Goal: Transaction & Acquisition: Purchase product/service

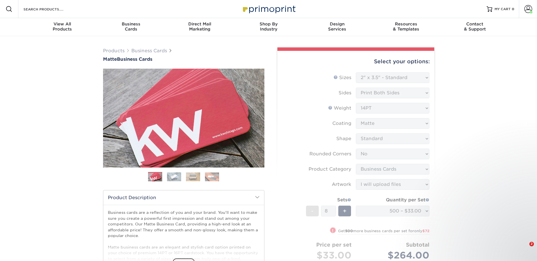
select select "2.00x3.50"
select select "0"
select select "3b5148f1-0588-4f88-a218-97bcfdce65c1"
select select "upload"
select select "500 – $33.00"
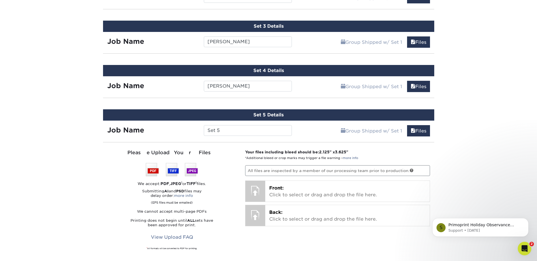
scroll to position [403, 0]
click at [227, 132] on input "Set 5" at bounding box center [248, 130] width 88 height 11
drag, startPoint x: 230, startPoint y: 131, endPoint x: 203, endPoint y: 132, distance: 27.2
click at [203, 132] on div "Set 5" at bounding box center [247, 130] width 96 height 11
type input "Libbie Mitchell"
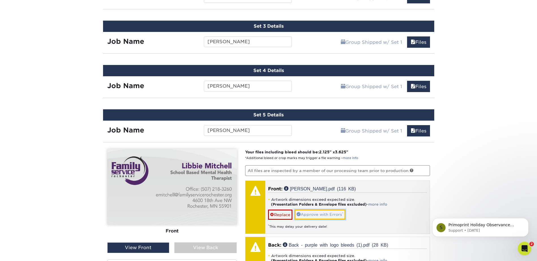
click at [317, 217] on link "Approve with Errors *" at bounding box center [320, 215] width 51 height 10
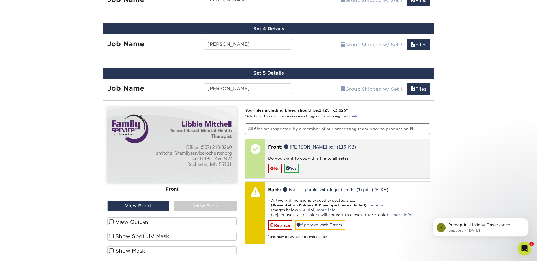
scroll to position [460, 0]
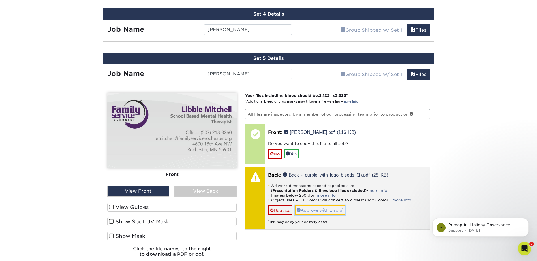
click at [313, 212] on link "Approve with Errors *" at bounding box center [320, 211] width 51 height 10
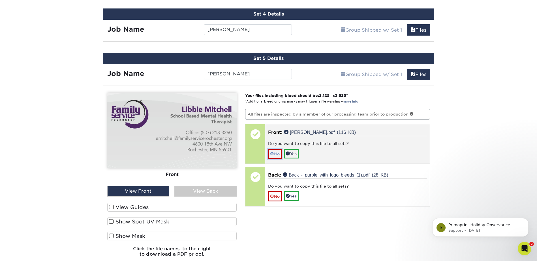
click at [276, 153] on link "No" at bounding box center [275, 154] width 14 height 10
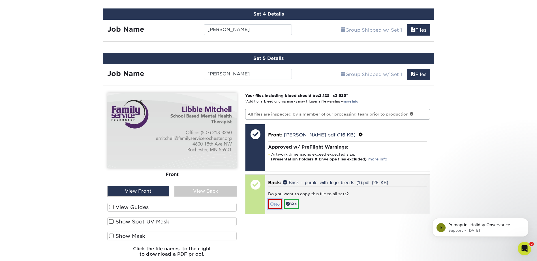
click at [279, 207] on link "No" at bounding box center [275, 204] width 14 height 10
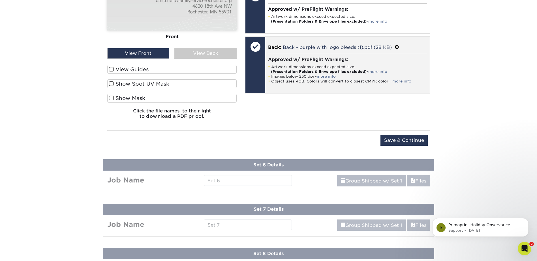
scroll to position [629, 0]
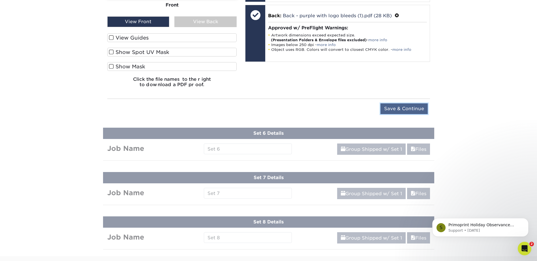
click at [388, 111] on input "Save & Continue" at bounding box center [403, 109] width 47 height 11
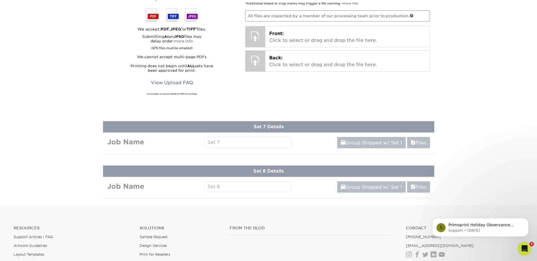
scroll to position [448, 0]
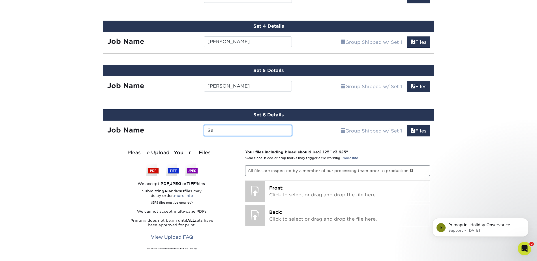
type input "S"
type input "Thea Hofstad"
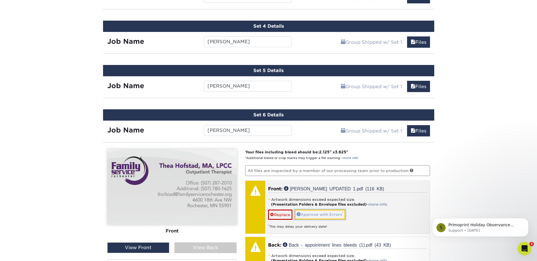
click at [326, 214] on link "Approve with Errors *" at bounding box center [320, 215] width 51 height 10
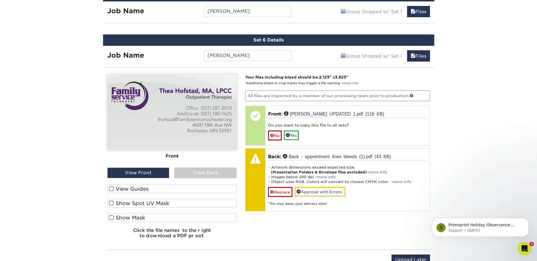
scroll to position [532, 0]
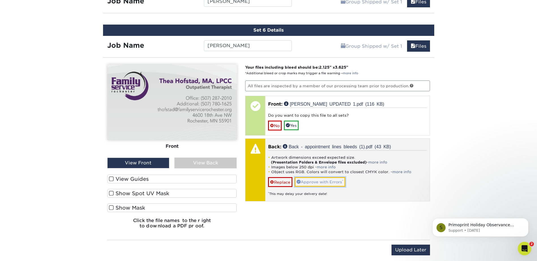
click at [311, 184] on link "Approve with Errors *" at bounding box center [320, 182] width 51 height 10
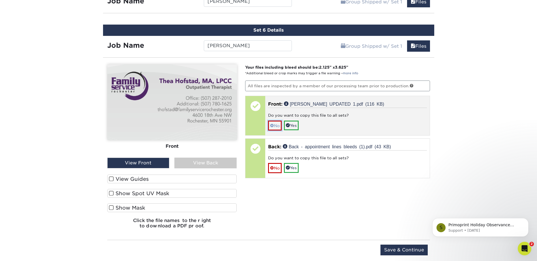
click at [275, 128] on link "No" at bounding box center [275, 126] width 14 height 10
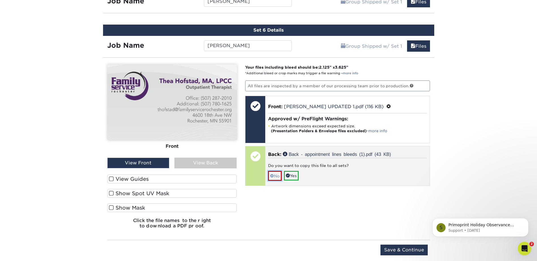
click at [273, 175] on span at bounding box center [272, 176] width 4 height 5
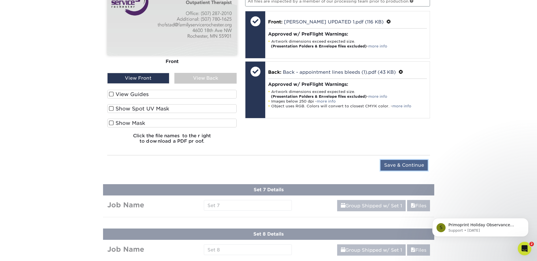
click at [392, 166] on input "Save & Continue" at bounding box center [403, 165] width 47 height 11
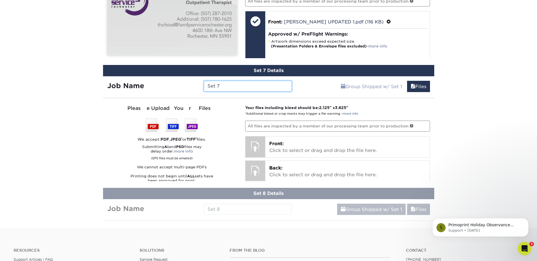
scroll to position [616, 0]
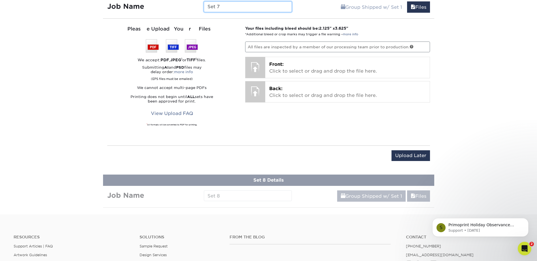
drag, startPoint x: 221, startPoint y: 5, endPoint x: 202, endPoint y: 4, distance: 18.7
click at [203, 8] on div "Set 7" at bounding box center [247, 6] width 96 height 11
type input "RJ Magambo"
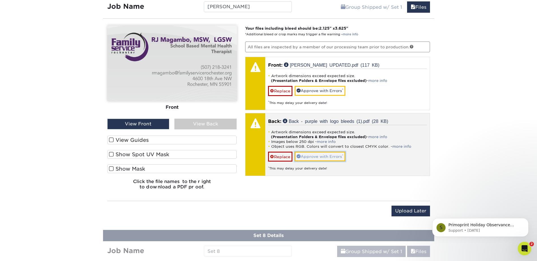
click at [320, 158] on link "Approve with Errors *" at bounding box center [320, 157] width 51 height 10
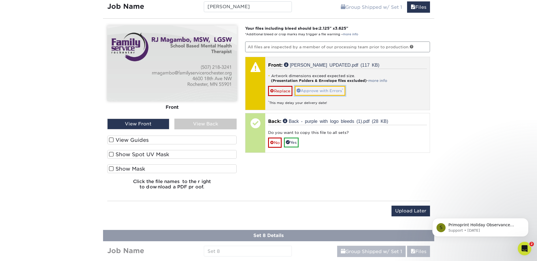
click at [302, 91] on link "Approve with Errors *" at bounding box center [320, 91] width 51 height 10
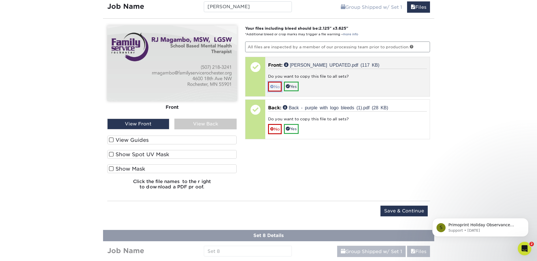
click at [275, 87] on link "No" at bounding box center [275, 87] width 14 height 10
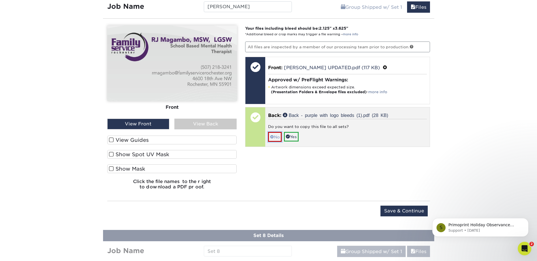
click at [274, 138] on link "No" at bounding box center [275, 137] width 14 height 10
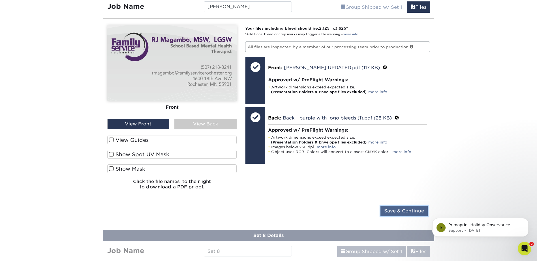
click at [397, 212] on input "Save & Continue" at bounding box center [403, 211] width 47 height 11
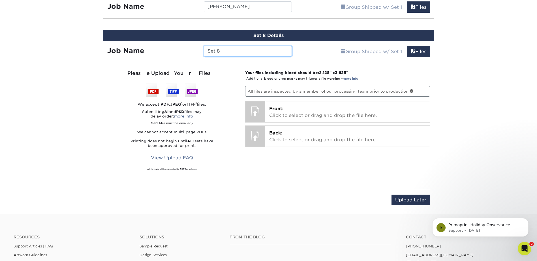
drag, startPoint x: 237, startPoint y: 49, endPoint x: 199, endPoint y: 55, distance: 38.7
click at [199, 55] on div "Job Name Set 8" at bounding box center [199, 51] width 193 height 11
type input "Amber Pasche"
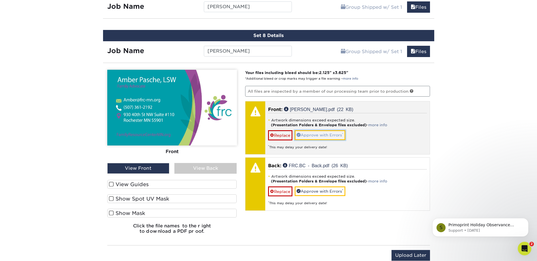
click at [325, 137] on link "Approve with Errors *" at bounding box center [320, 135] width 51 height 10
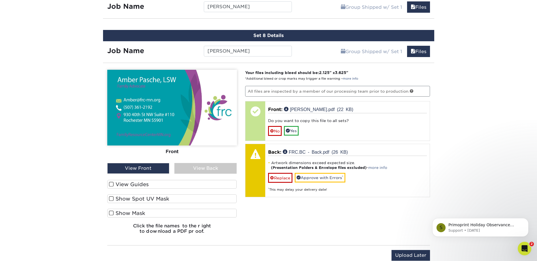
click at [203, 169] on div "View Back" at bounding box center [205, 168] width 62 height 11
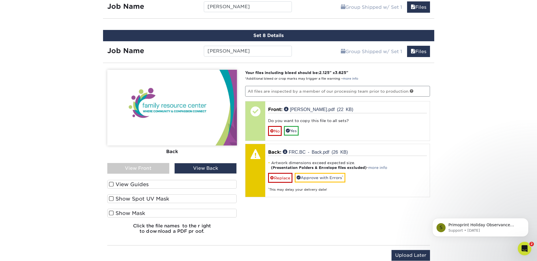
click at [162, 169] on div "View Front" at bounding box center [138, 168] width 62 height 11
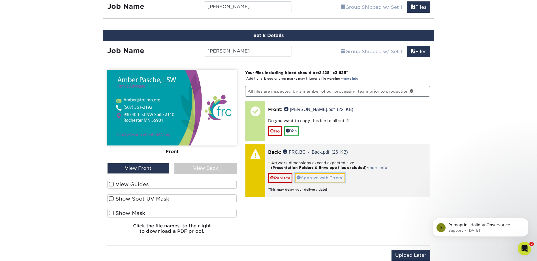
click at [321, 179] on link "Approve with Errors *" at bounding box center [320, 178] width 51 height 10
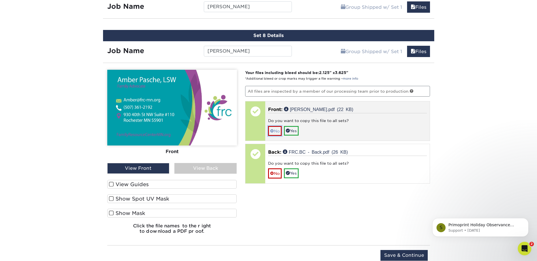
click at [276, 130] on link "No" at bounding box center [275, 131] width 14 height 10
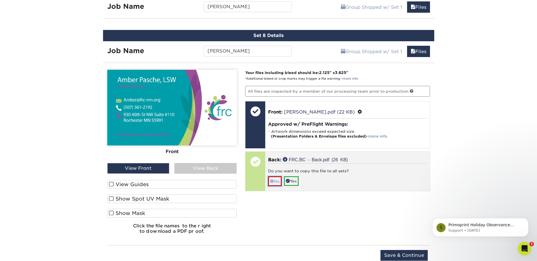
click at [274, 180] on link "No" at bounding box center [275, 182] width 14 height 10
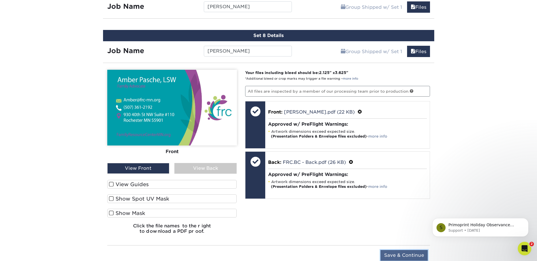
click at [408, 254] on input "Save & Continue" at bounding box center [403, 255] width 47 height 11
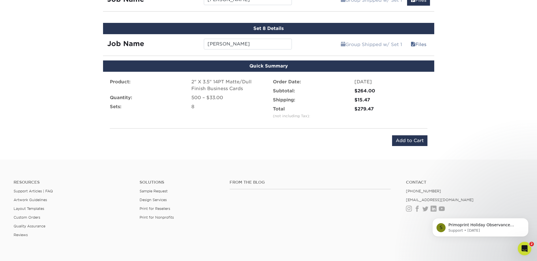
scroll to position [644, 0]
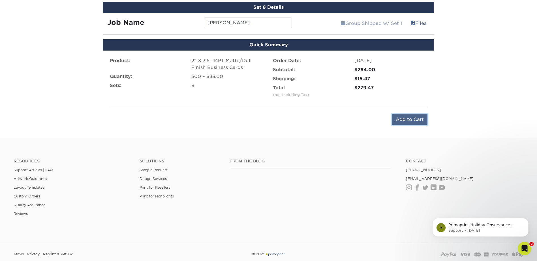
click at [417, 121] on input "Add to Cart" at bounding box center [409, 119] width 35 height 11
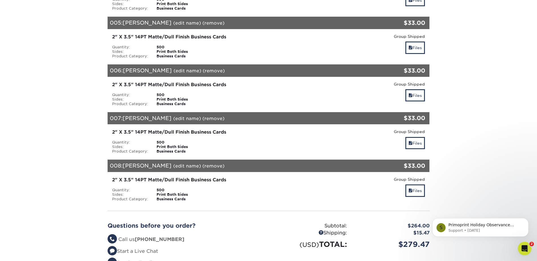
scroll to position [424, 0]
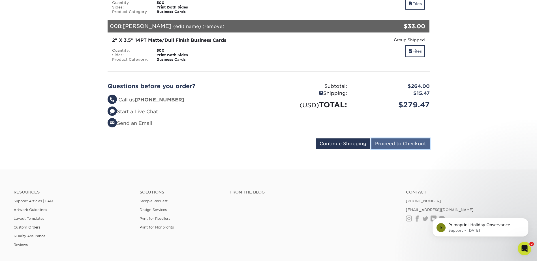
click at [390, 139] on input "Proceed to Checkout" at bounding box center [400, 144] width 58 height 11
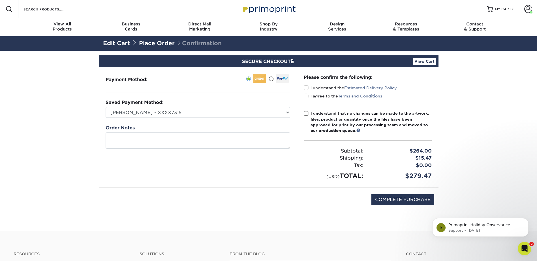
drag, startPoint x: 306, startPoint y: 89, endPoint x: 304, endPoint y: 92, distance: 3.4
click at [306, 89] on span at bounding box center [306, 87] width 5 height 5
click at [0, 0] on input "I understand the Estimated Delivery Policy" at bounding box center [0, 0] width 0 height 0
click at [304, 97] on span at bounding box center [306, 96] width 5 height 5
click at [0, 0] on input "I agree to the Terms and Conditions" at bounding box center [0, 0] width 0 height 0
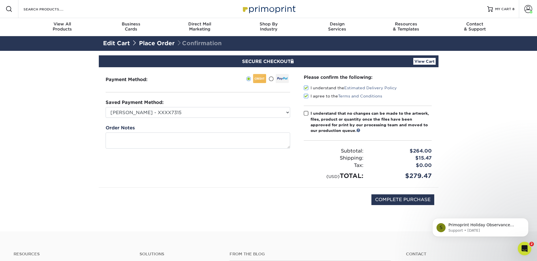
click at [306, 114] on span at bounding box center [306, 113] width 5 height 5
click at [0, 0] on input "I understand that no changes can be made to the artwork, files, product or quan…" at bounding box center [0, 0] width 0 height 0
click at [404, 201] on input "COMPLETE PURCHASE" at bounding box center [402, 200] width 63 height 11
type input "PROCESSING, PLEASE WAIT..."
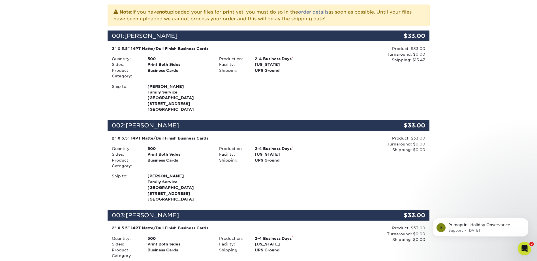
scroll to position [73, 0]
